Goal: Task Accomplishment & Management: Complete application form

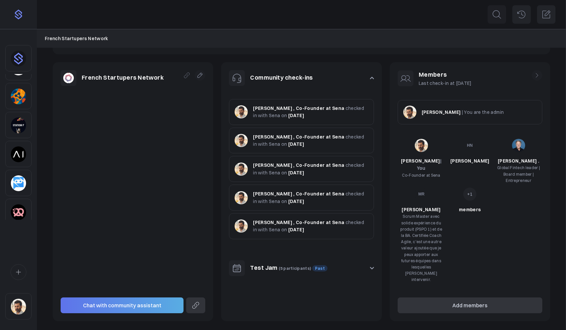
scroll to position [78, 0]
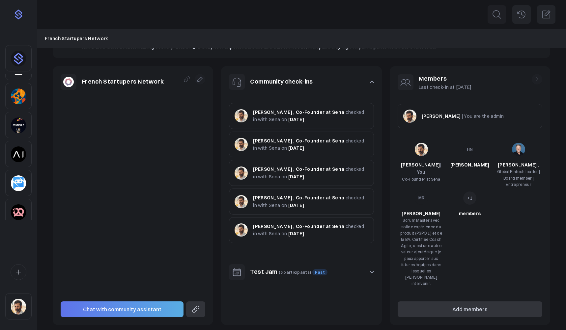
click at [17, 312] on img "Sidebar" at bounding box center [18, 307] width 15 height 16
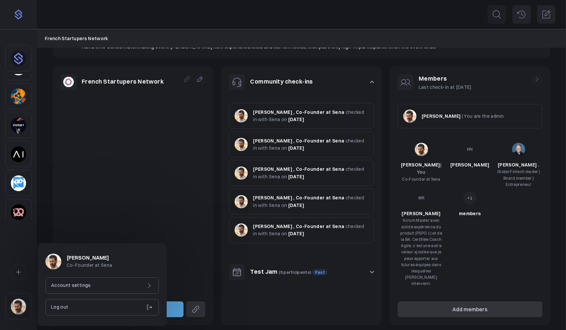
click at [106, 278] on div "Account settings" at bounding box center [101, 286] width 113 height 16
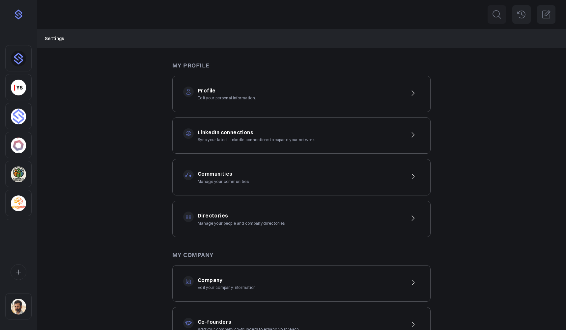
click at [228, 179] on p "Manage your communities" at bounding box center [223, 182] width 51 height 6
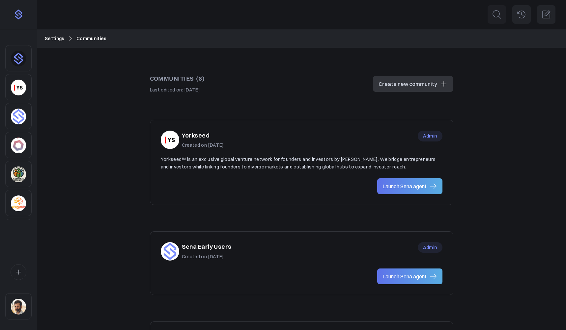
scroll to position [380, 0]
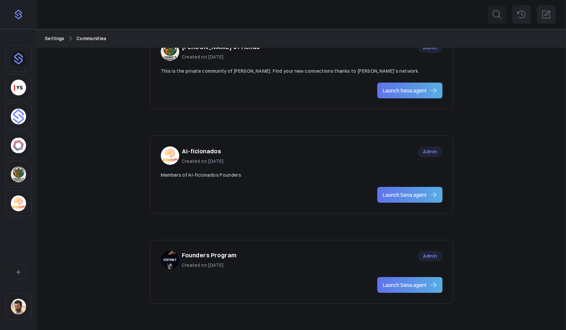
click at [222, 255] on h3 "Founders Program" at bounding box center [209, 256] width 55 height 10
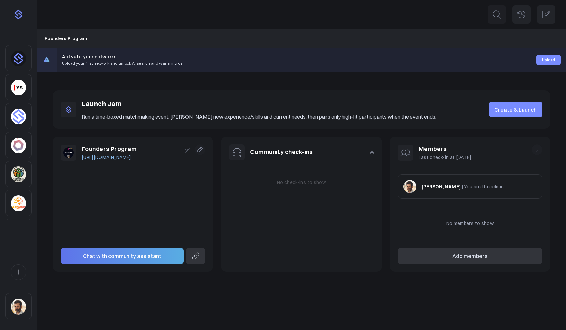
click at [528, 116] on link "Create & Launch" at bounding box center [515, 110] width 53 height 16
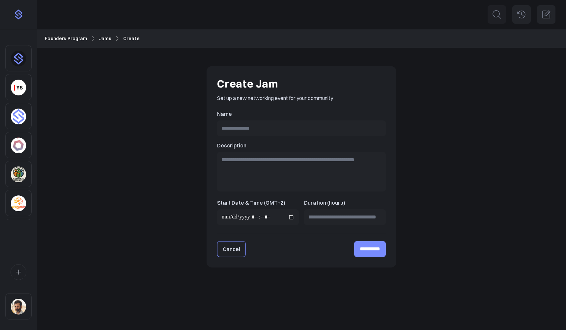
click at [272, 126] on input "Name" at bounding box center [301, 129] width 169 height 16
type input "**********"
click at [290, 217] on input "Start Date & Time (GMT+2)" at bounding box center [258, 218] width 82 height 16
type input "**********"
click at [329, 215] on input "Duration (hours)" at bounding box center [345, 218] width 82 height 16
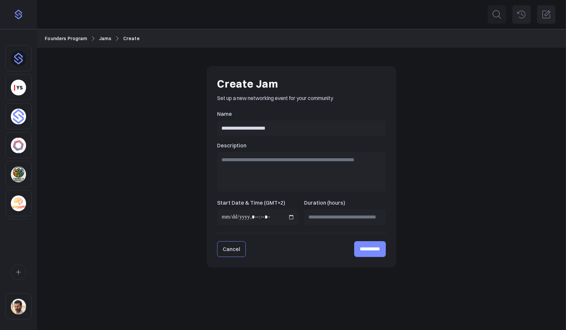
click at [379, 215] on input "*" at bounding box center [345, 218] width 82 height 16
click at [344, 218] on input "*" at bounding box center [345, 218] width 82 height 16
type input "**"
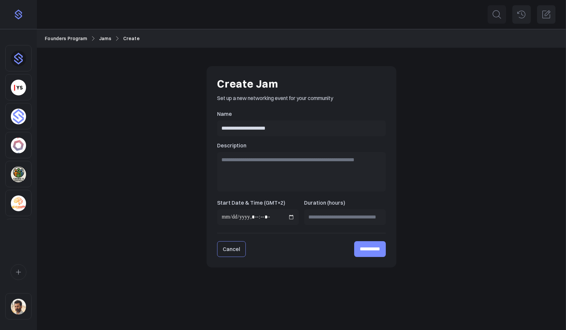
click at [360, 248] on input "**********" at bounding box center [370, 249] width 32 height 16
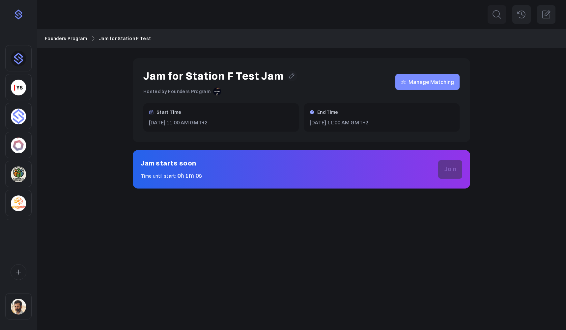
click at [73, 38] on link "Founders Program" at bounding box center [66, 38] width 42 height 7
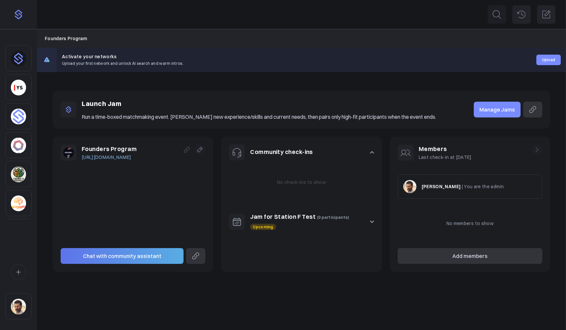
scroll to position [141, 0]
click at [22, 120] on img "Sidebar" at bounding box center [18, 120] width 15 height 16
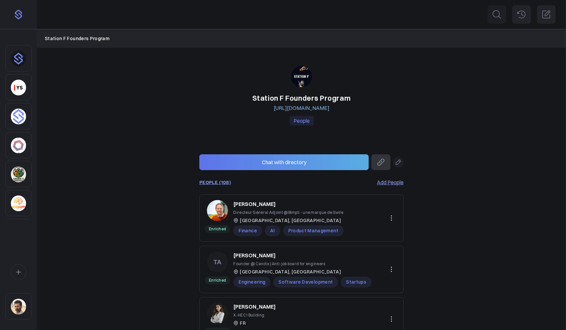
click at [225, 182] on link "PEOPLE (108)" at bounding box center [215, 182] width 32 height 5
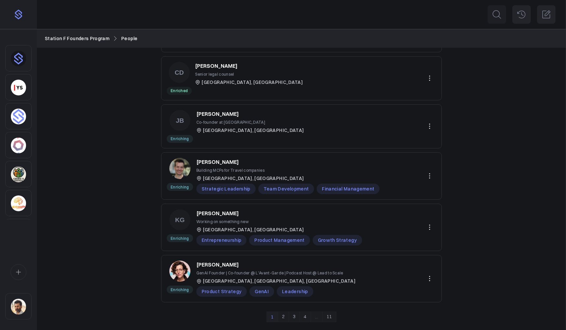
scroll to position [313, 0]
click at [283, 316] on link "2" at bounding box center [283, 317] width 11 height 11
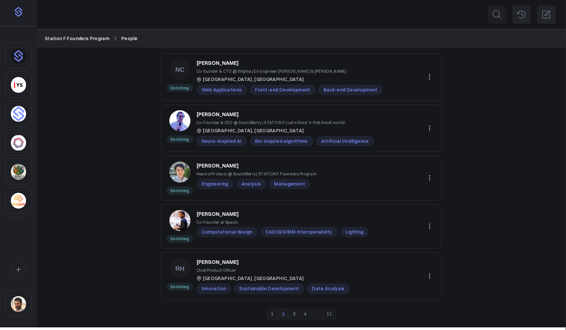
scroll to position [310, 0]
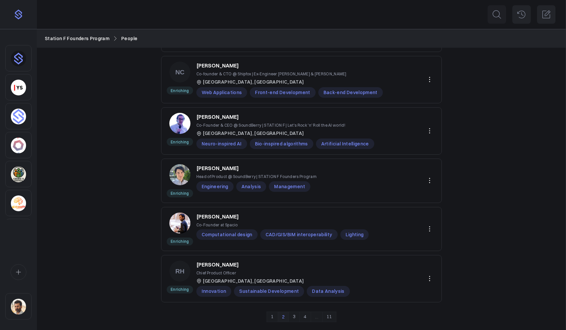
click at [294, 318] on link "3" at bounding box center [294, 317] width 11 height 11
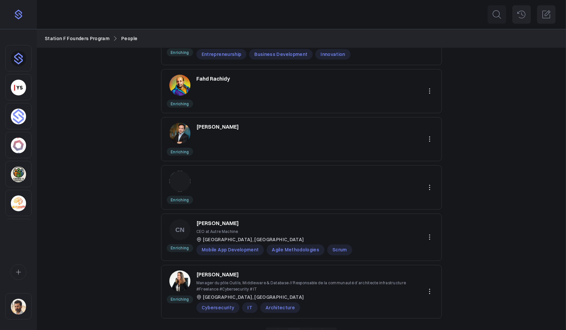
scroll to position [277, 0]
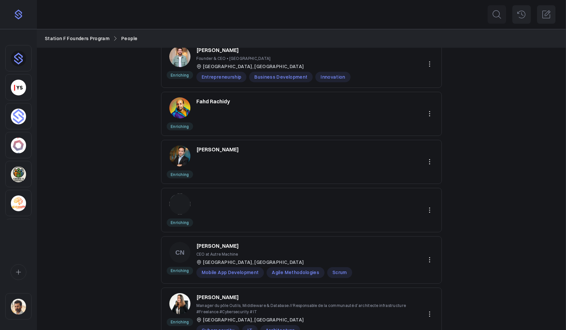
click at [434, 210] on button at bounding box center [429, 210] width 13 height 13
click at [504, 224] on div "People (108) Add People Enriching Sebastien Gilles Passionate tech leader in AI…" at bounding box center [301, 69] width 529 height 599
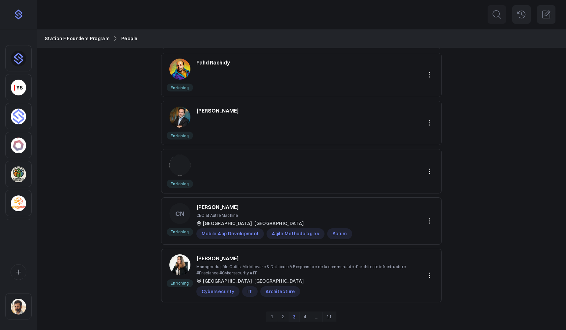
click at [308, 316] on link "4" at bounding box center [304, 317] width 11 height 11
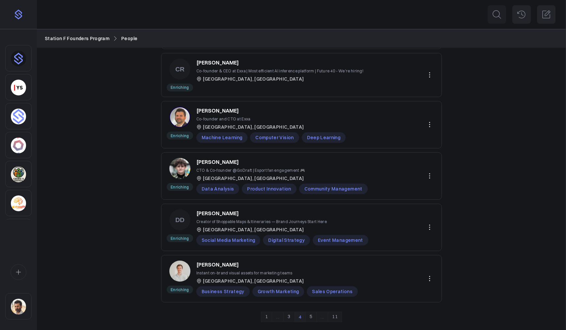
scroll to position [301, 0]
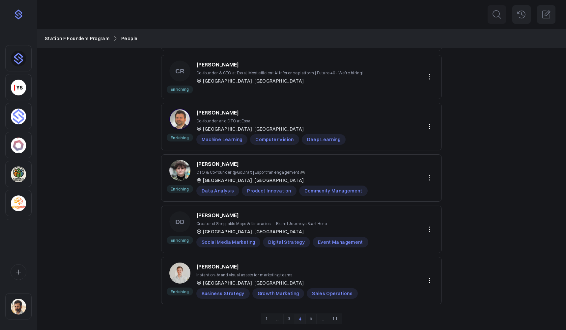
click at [313, 321] on link "5" at bounding box center [310, 319] width 11 height 11
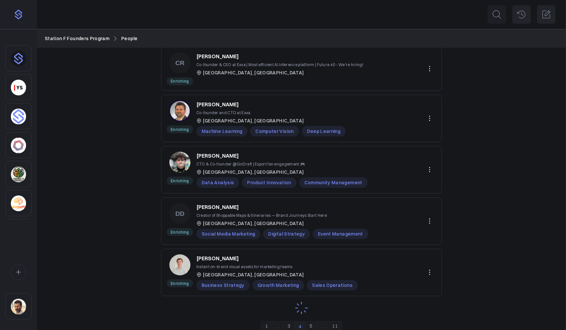
scroll to position [303, 0]
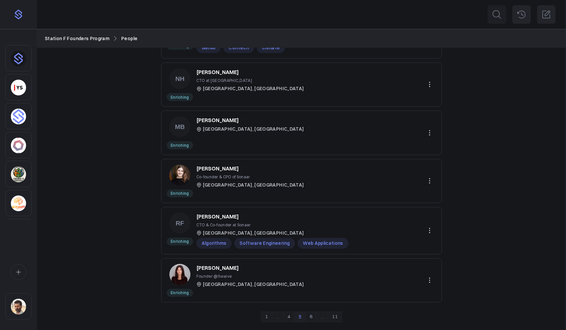
click at [213, 168] on p "Amélie Meunier" at bounding box center [217, 169] width 42 height 8
click at [15, 124] on img "Sidebar" at bounding box center [18, 125] width 15 height 16
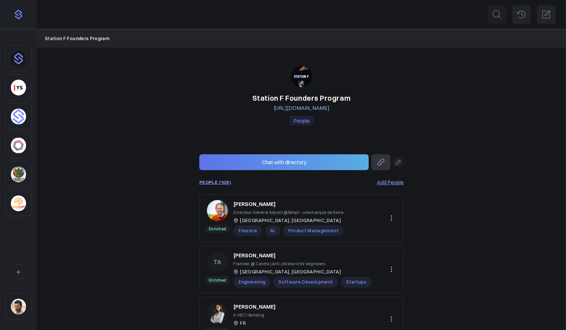
scroll to position [141, 0]
drag, startPoint x: 22, startPoint y: 301, endPoint x: 30, endPoint y: 299, distance: 8.0
click at [22, 301] on img "Sidebar" at bounding box center [18, 307] width 15 height 16
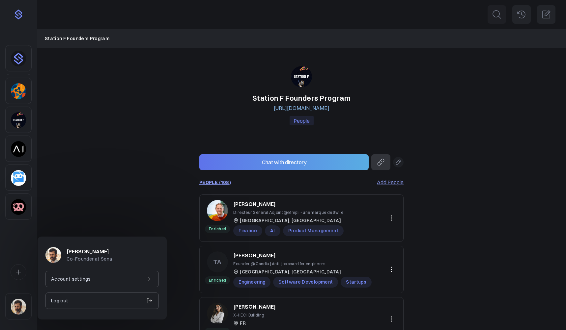
click at [94, 276] on div "Account settings" at bounding box center [101, 279] width 113 height 16
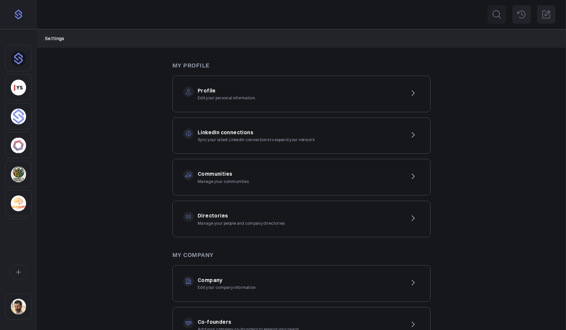
click at [258, 181] on div "Communities Manage your communities" at bounding box center [301, 177] width 258 height 37
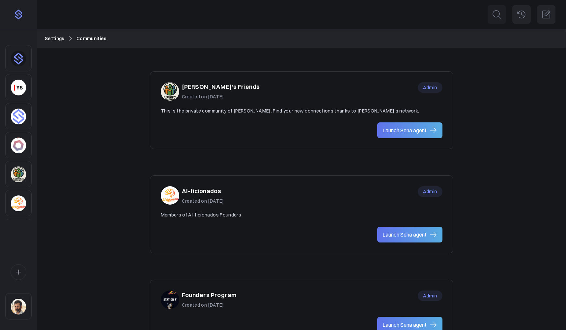
scroll to position [380, 0]
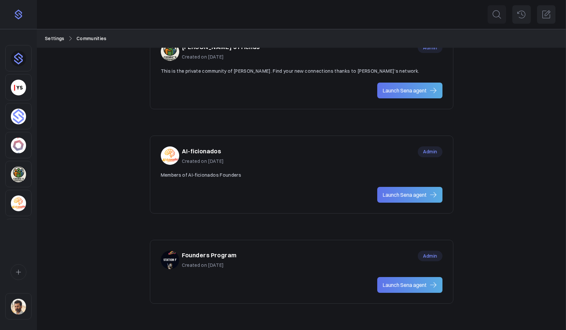
click at [232, 253] on h3 "Founders Program" at bounding box center [209, 256] width 55 height 10
